Goal: Information Seeking & Learning: Learn about a topic

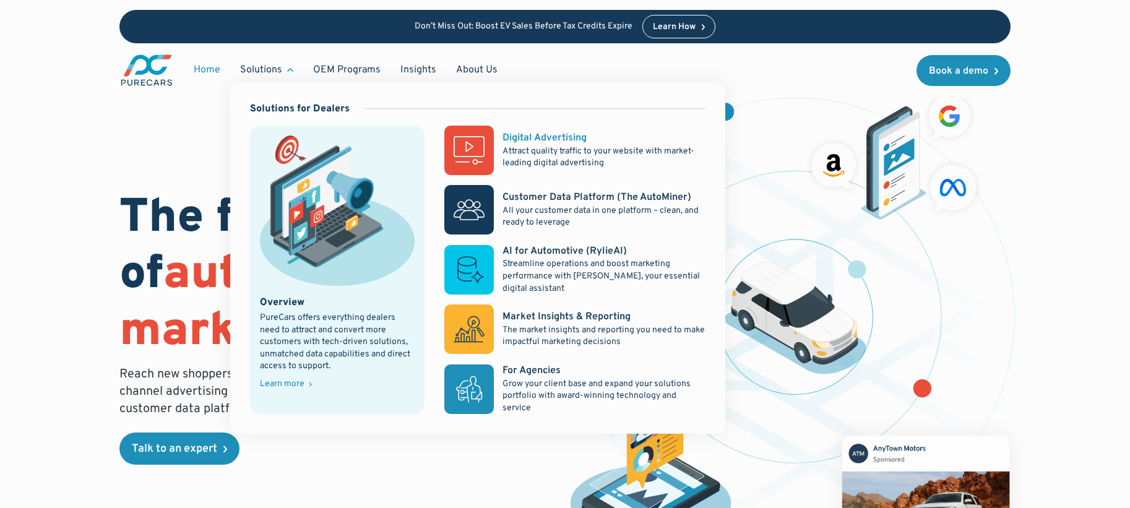
click at [512, 139] on div "Digital Advertising" at bounding box center [544, 138] width 84 height 14
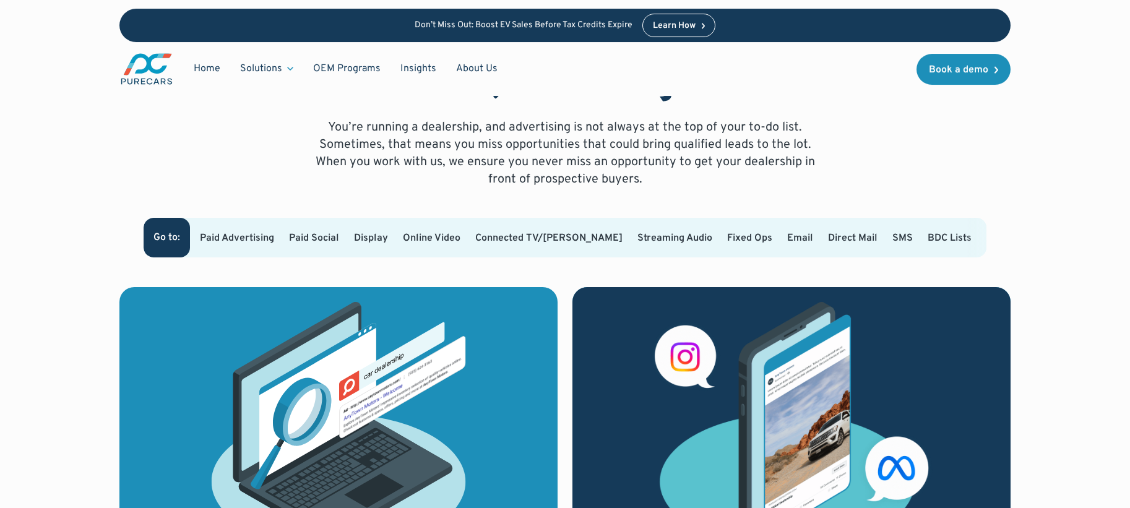
scroll to position [714, 0]
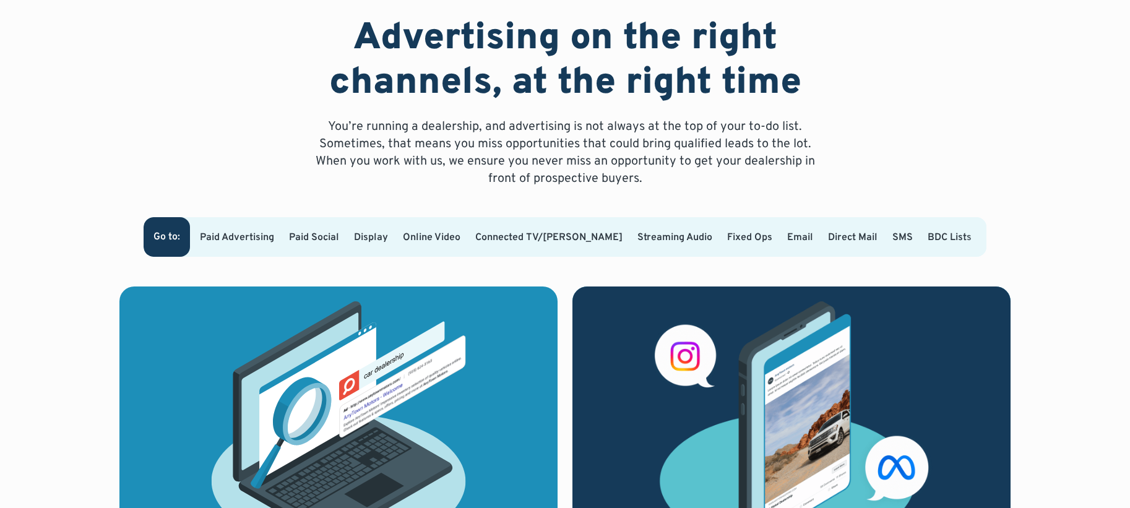
click at [545, 231] on link "Connected TV/[PERSON_NAME]" at bounding box center [548, 237] width 147 height 12
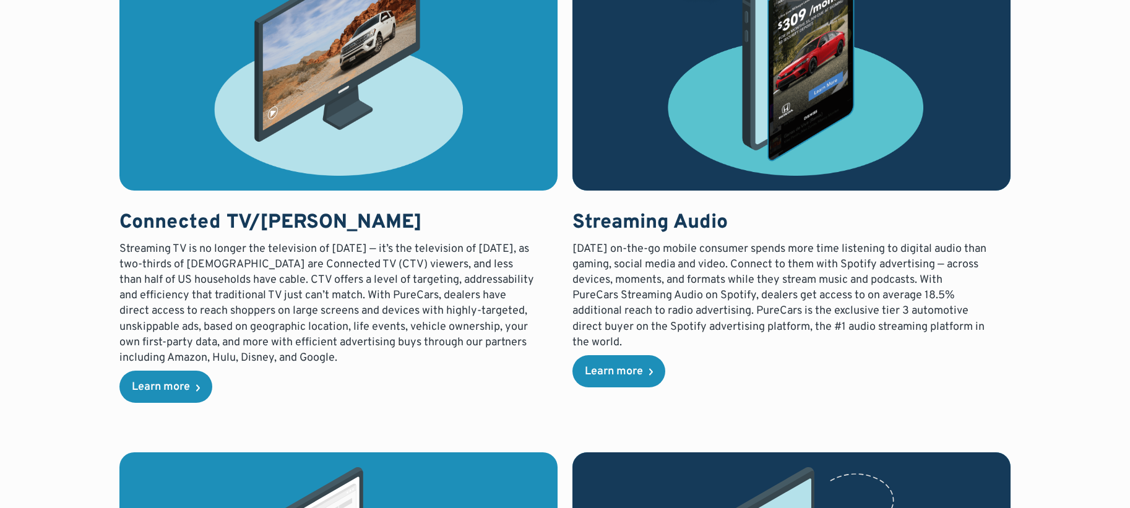
scroll to position [2104, 0]
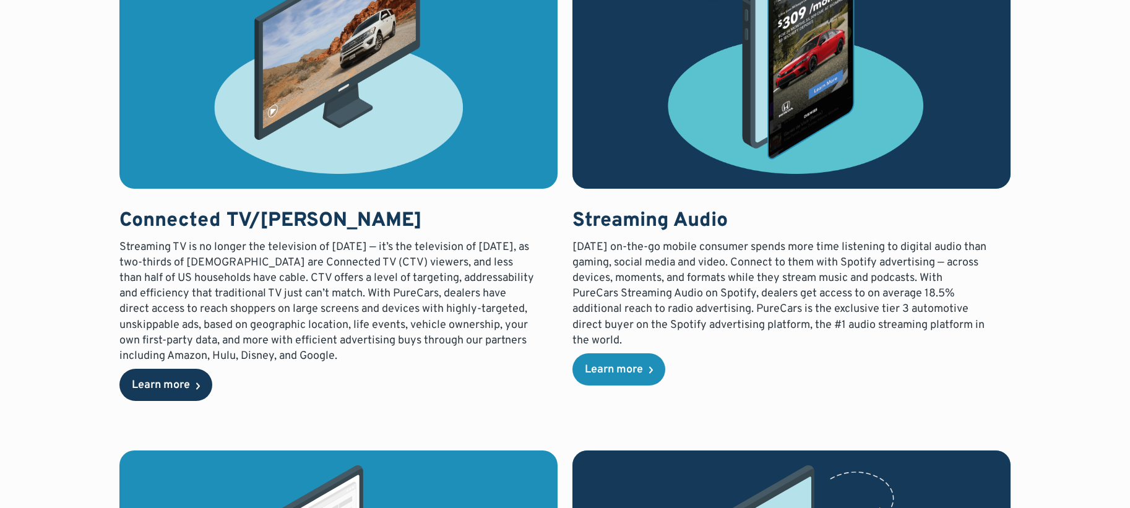
click at [203, 379] on link "Learn more" at bounding box center [165, 385] width 93 height 32
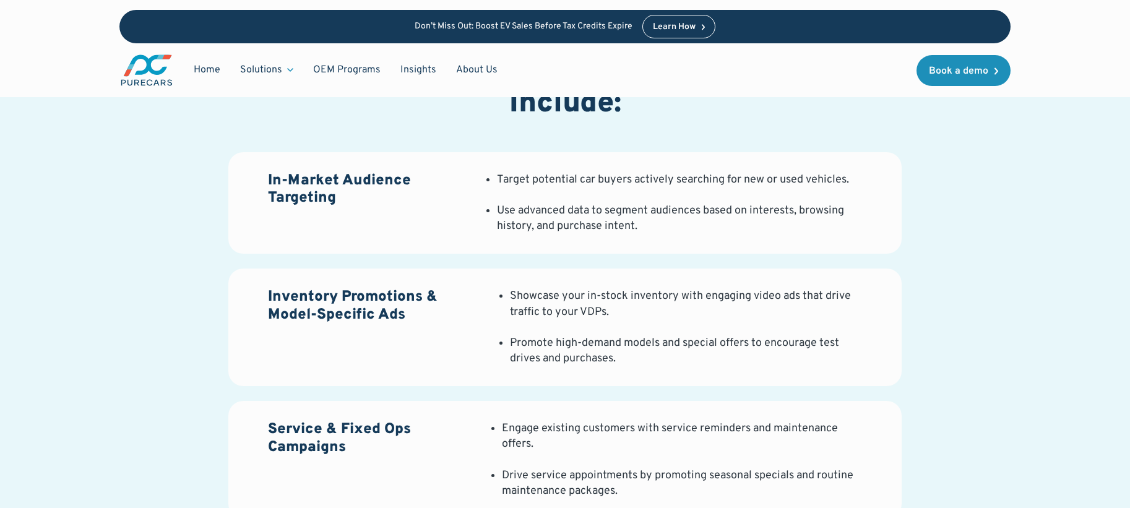
scroll to position [1342, 0]
